Goal: Find specific page/section: Find specific page/section

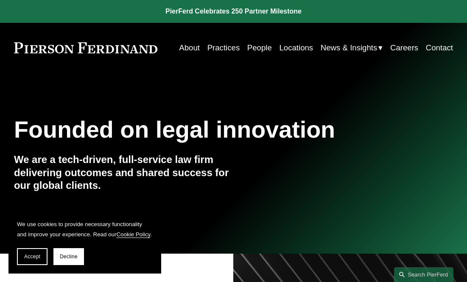
click at [248, 45] on link "People" at bounding box center [259, 48] width 25 height 16
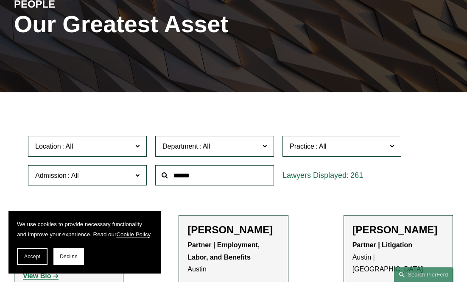
scroll to position [130, 0]
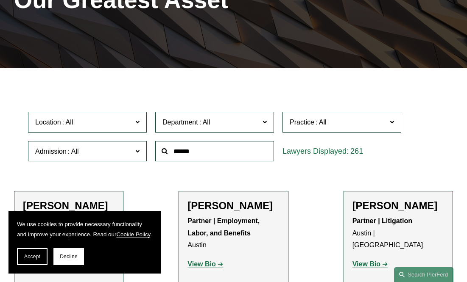
click at [212, 152] on input "text" at bounding box center [214, 151] width 119 height 21
type input "***"
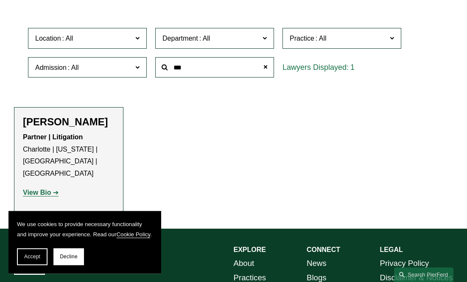
scroll to position [216, 0]
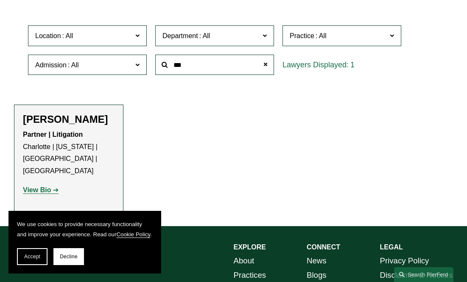
click at [47, 187] on strong "View Bio" at bounding box center [37, 190] width 28 height 7
